Goal: Find specific page/section: Find specific page/section

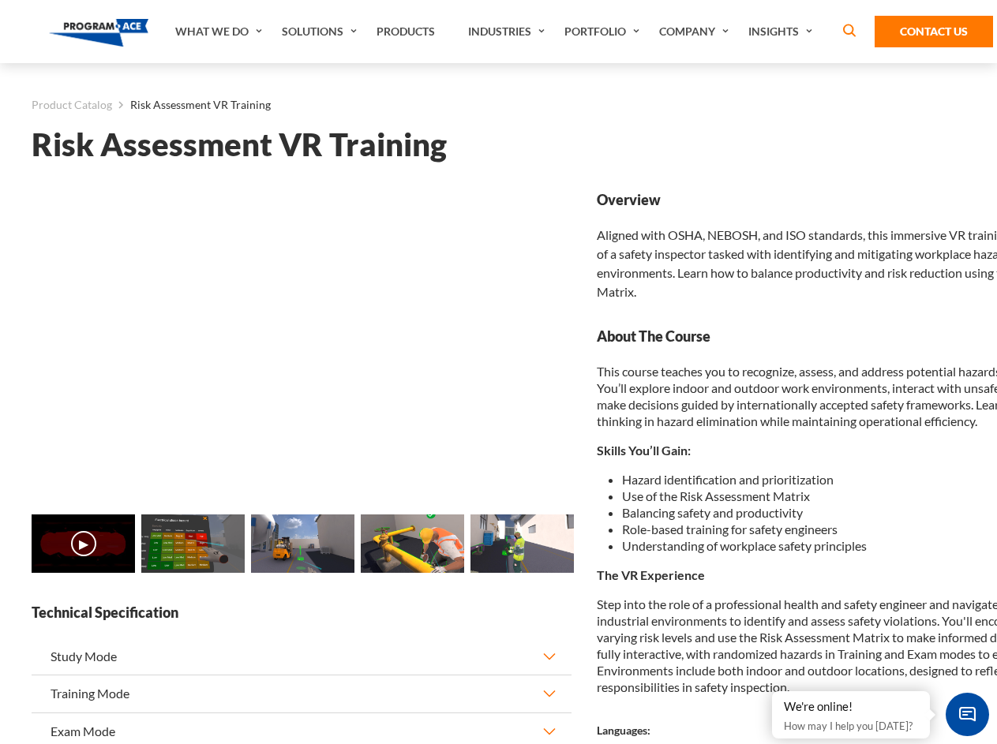
click at [321, 32] on link "Solutions" at bounding box center [321, 31] width 95 height 63
click at [0, 0] on div "AI & Computer Vision Solutions Computer Vision Quality Control AI tools for fas…" at bounding box center [0, 0] width 0 height 0
click at [0, 0] on div "AI & Computer Vision Solutions Virtual Training Solutions Virtual Tour Solution…" at bounding box center [0, 0] width 0 height 0
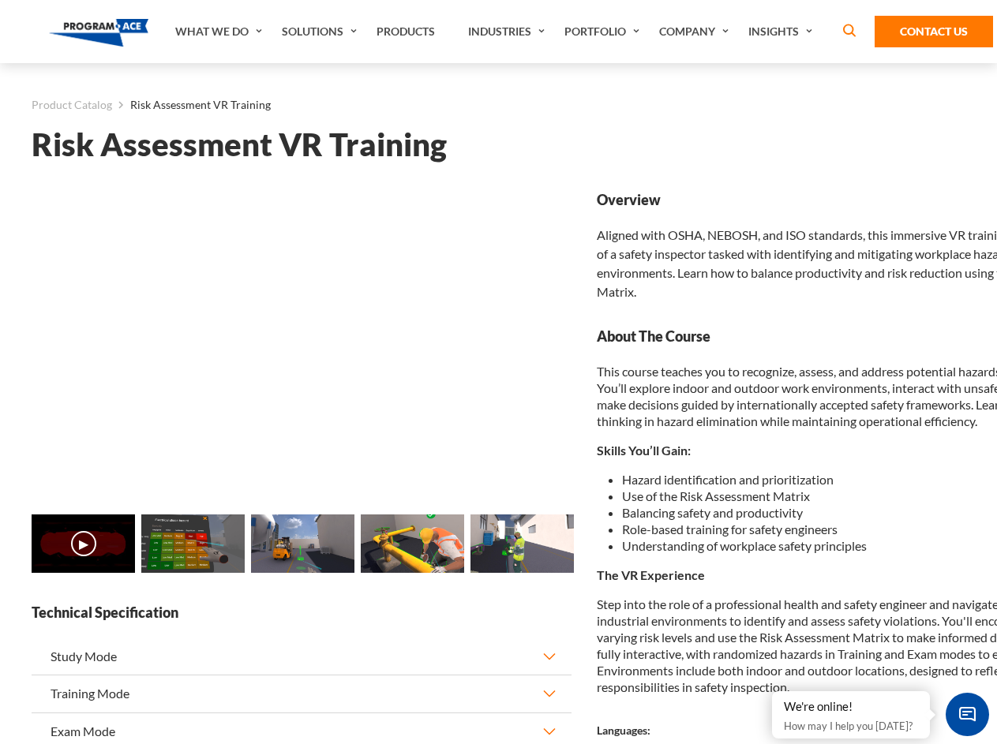
click at [0, 0] on div "AI & Computer Vision Solutions Virtual Training Solutions Virtual Tour Solution…" at bounding box center [0, 0] width 0 height 0
click at [0, 0] on div "AI & Computer Vision Solutions Computer Vision Quality Control AI tools for fas…" at bounding box center [0, 0] width 0 height 0
